Goal: Information Seeking & Learning: Learn about a topic

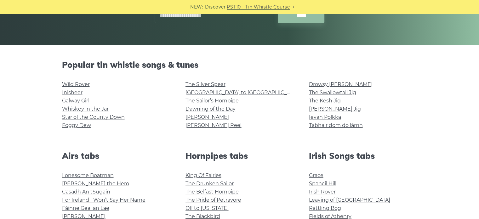
scroll to position [136, 0]
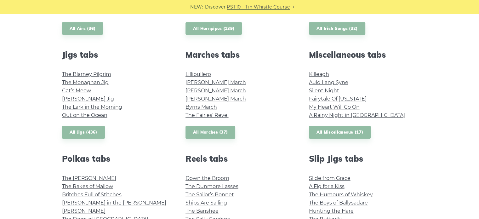
drag, startPoint x: 482, startPoint y: 22, endPoint x: 482, endPoint y: 86, distance: 64.6
click at [479, 86] on html "NEW: Discover PST10 - Tin Whistle Course Lessons Fingering Charts Tabs & Notes …" at bounding box center [239, 202] width 479 height 1054
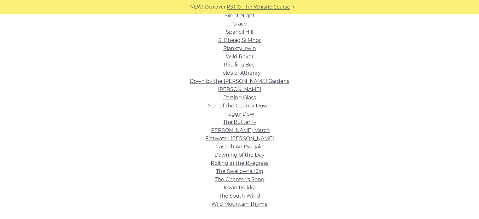
scroll to position [138, 0]
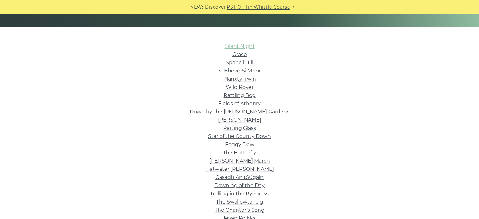
click at [239, 47] on link "Silent Night" at bounding box center [240, 46] width 30 height 6
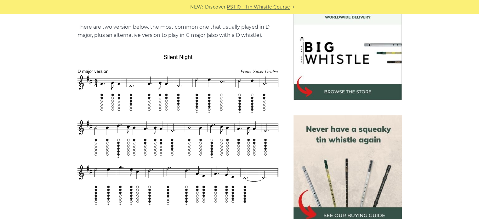
scroll to position [190, 0]
